Goal: Task Accomplishment & Management: Manage account settings

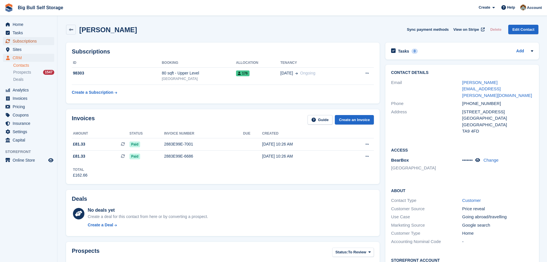
click at [31, 42] on span "Subscriptions" at bounding box center [30, 41] width 34 height 8
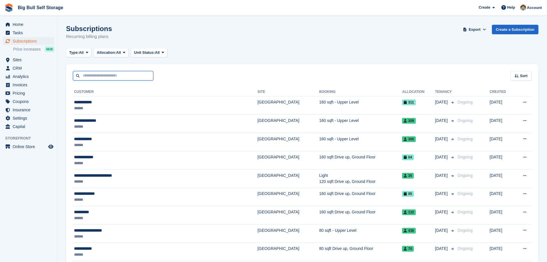
click at [140, 74] on input "text" at bounding box center [113, 75] width 80 height 9
type input "*******"
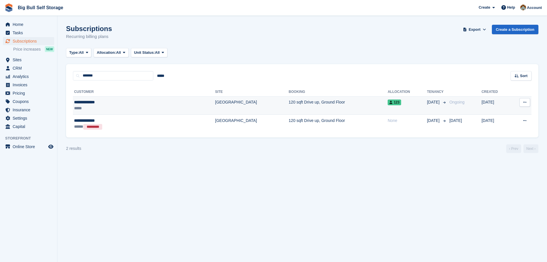
click at [94, 101] on div "**********" at bounding box center [114, 102] width 80 height 6
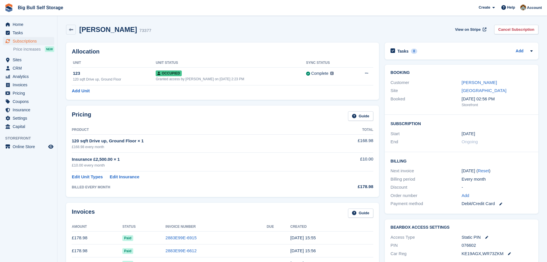
scroll to position [29, 0]
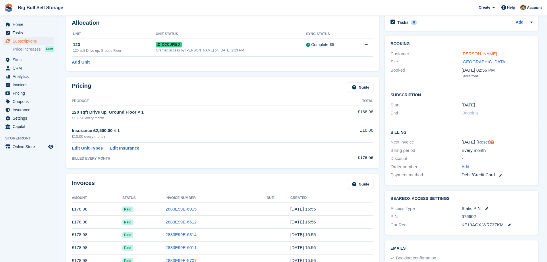
click at [473, 55] on link "[PERSON_NAME]" at bounding box center [479, 53] width 35 height 5
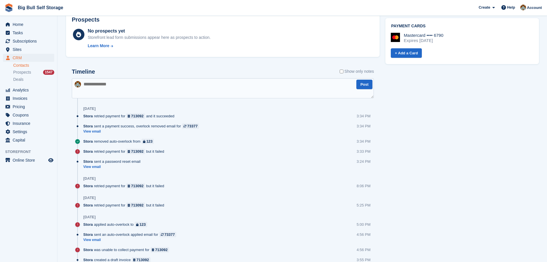
scroll to position [287, 0]
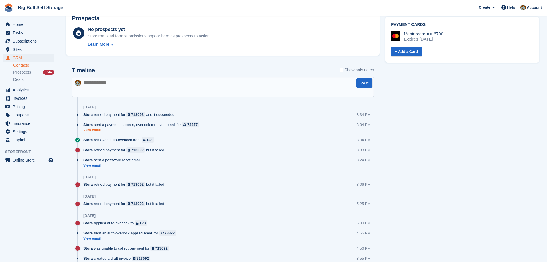
click at [98, 130] on link "View email" at bounding box center [142, 130] width 119 height 5
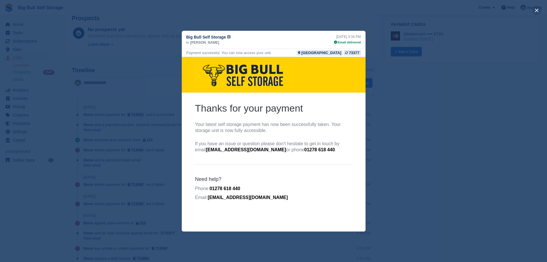
click at [536, 8] on button "close" at bounding box center [536, 10] width 9 height 9
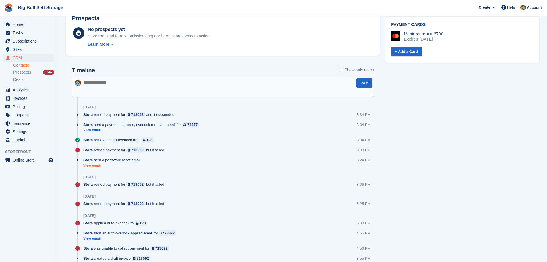
click at [99, 166] on link "View email" at bounding box center [113, 165] width 60 height 5
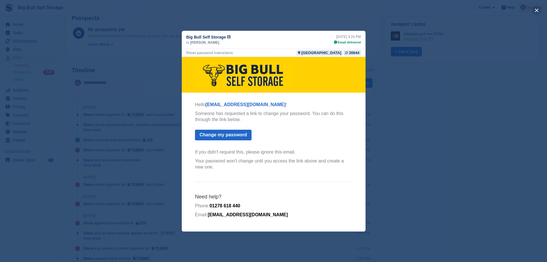
drag, startPoint x: 534, startPoint y: 8, endPoint x: 532, endPoint y: 11, distance: 3.3
click at [535, 9] on button "close" at bounding box center [536, 10] width 9 height 9
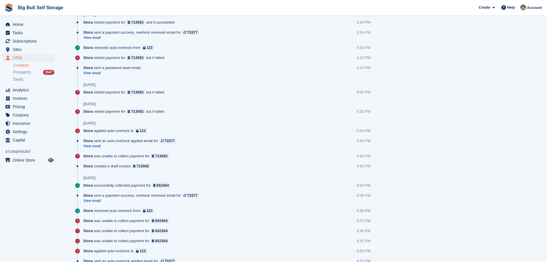
scroll to position [431, 0]
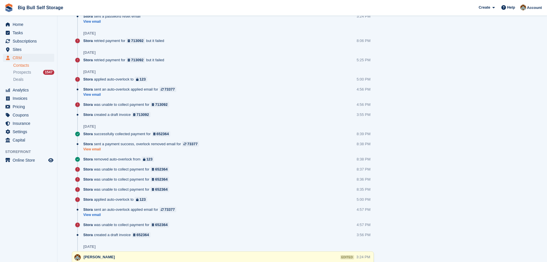
click at [98, 148] on link "View email" at bounding box center [142, 149] width 119 height 5
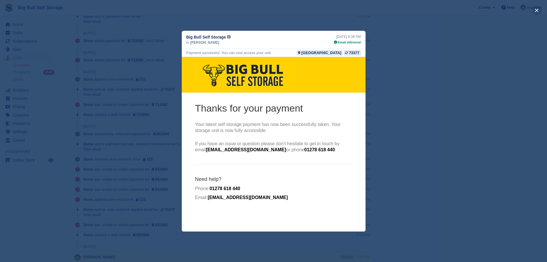
click at [538, 11] on button "close" at bounding box center [536, 10] width 9 height 9
